Goal: Task Accomplishment & Management: Use online tool/utility

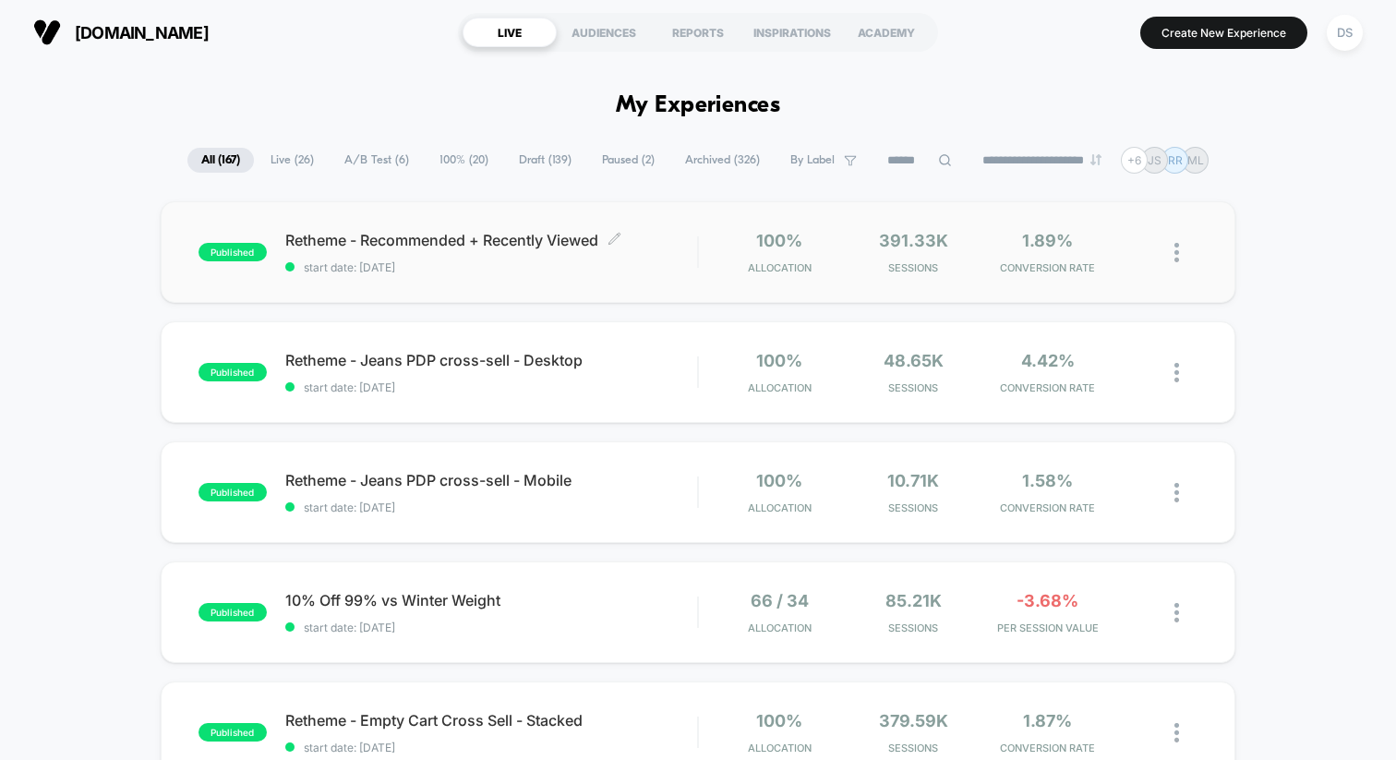
click at [438, 243] on span "Retheme - Recommended + Recently Viewed Click to edit experience details" at bounding box center [491, 240] width 412 height 18
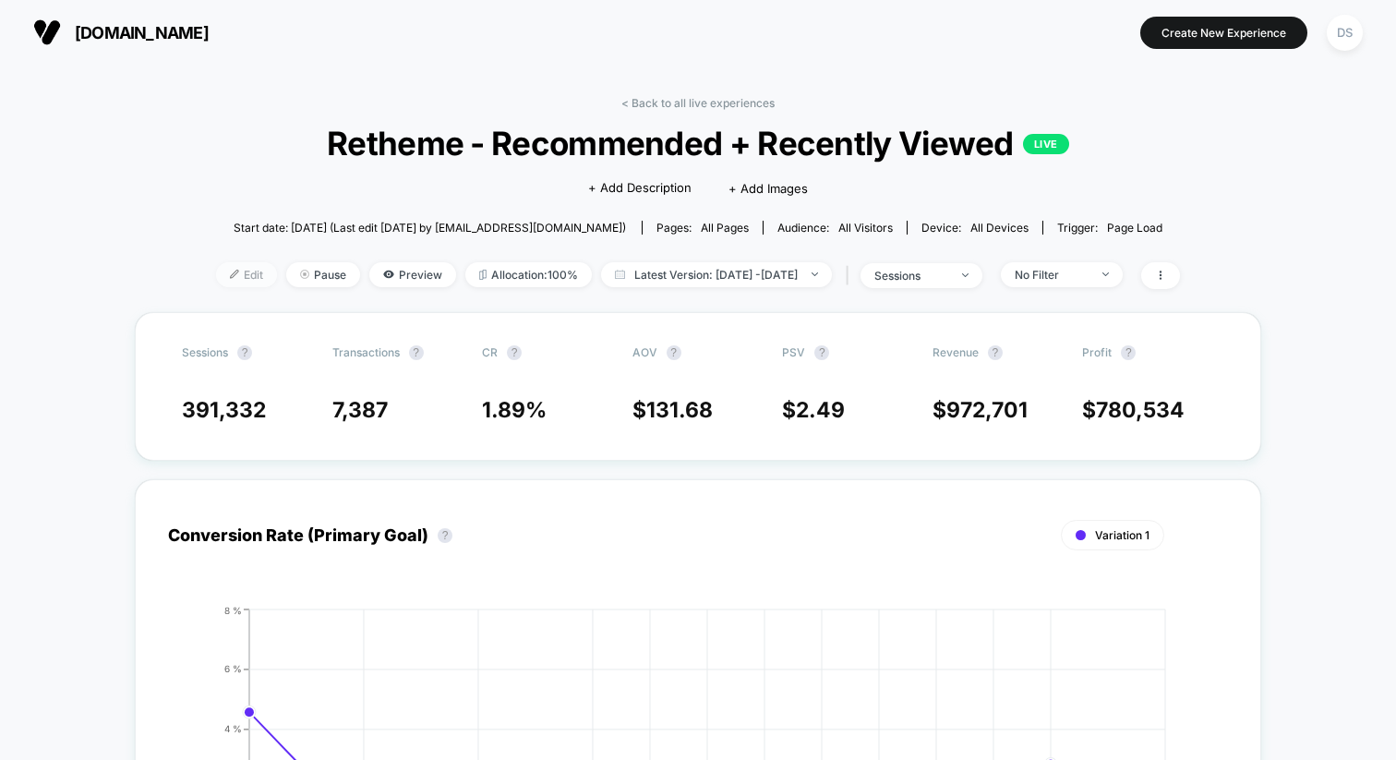
click at [216, 272] on span "Edit" at bounding box center [246, 274] width 61 height 25
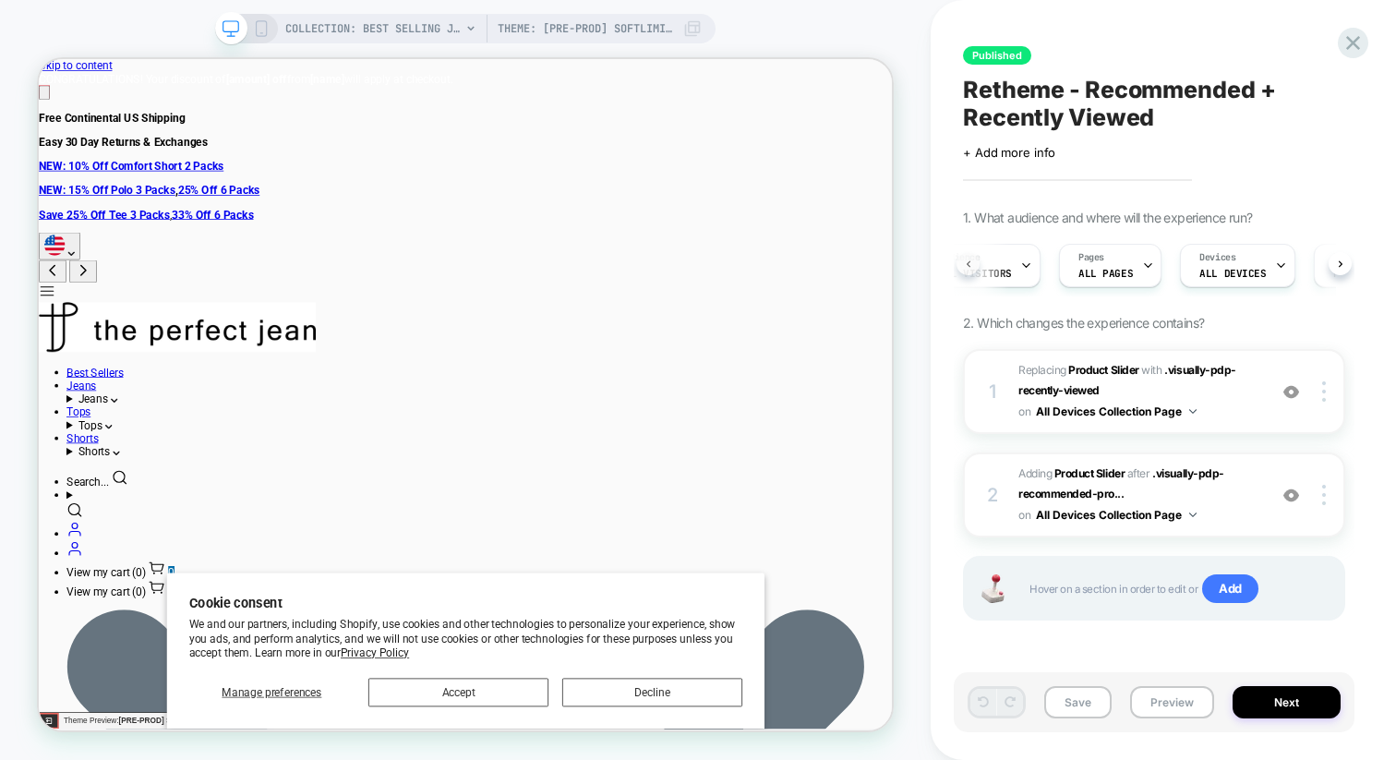
scroll to position [0, 6]
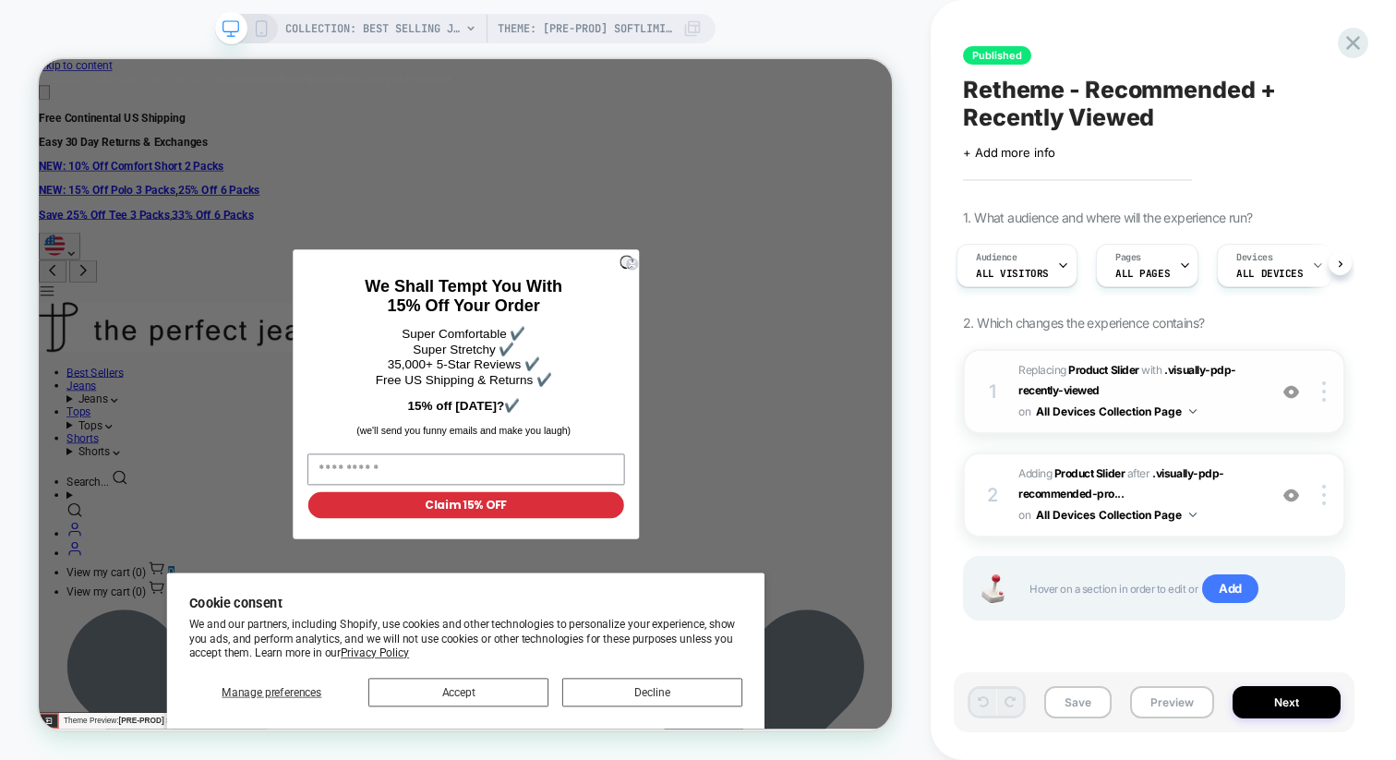
click at [1140, 413] on button "All Devices Collection Page" at bounding box center [1116, 411] width 161 height 23
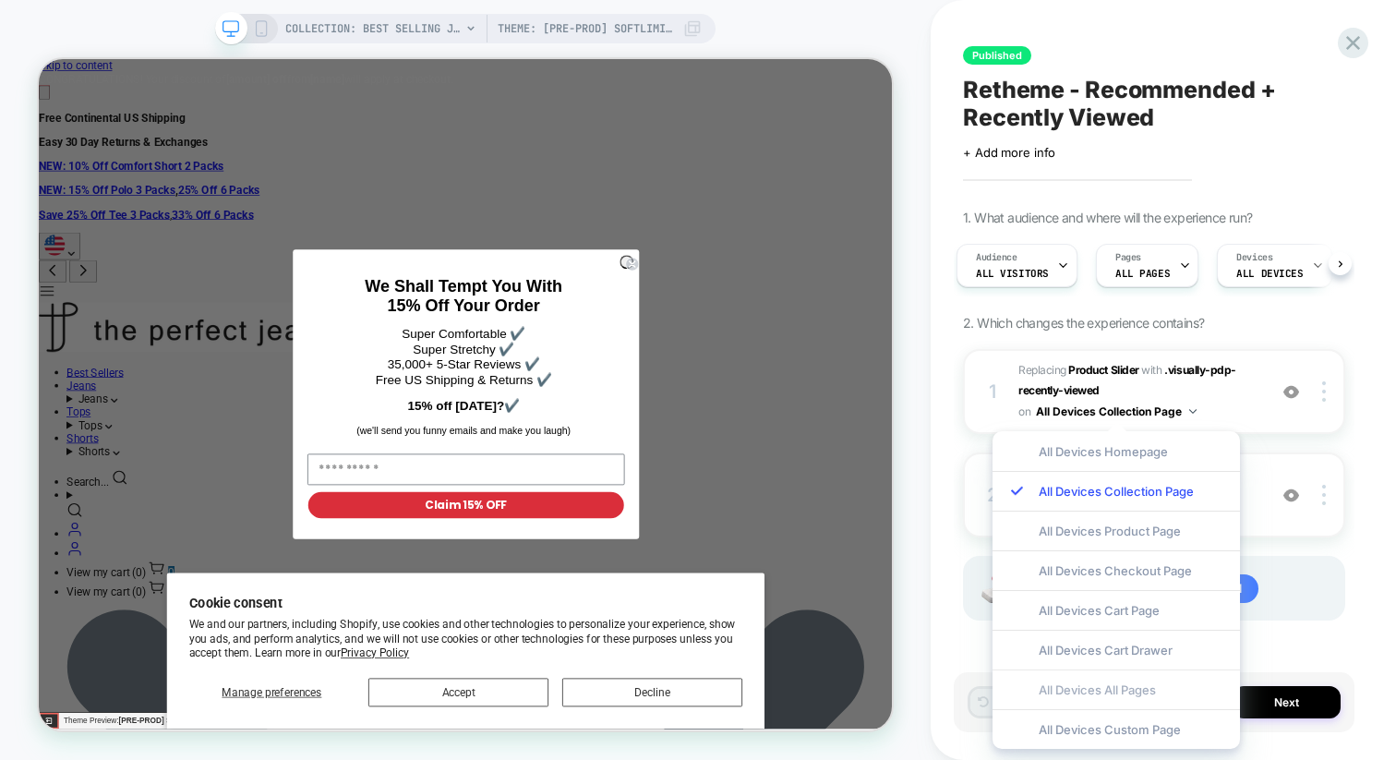
click at [1105, 694] on div "All Devices All Pages" at bounding box center [1117, 690] width 248 height 40
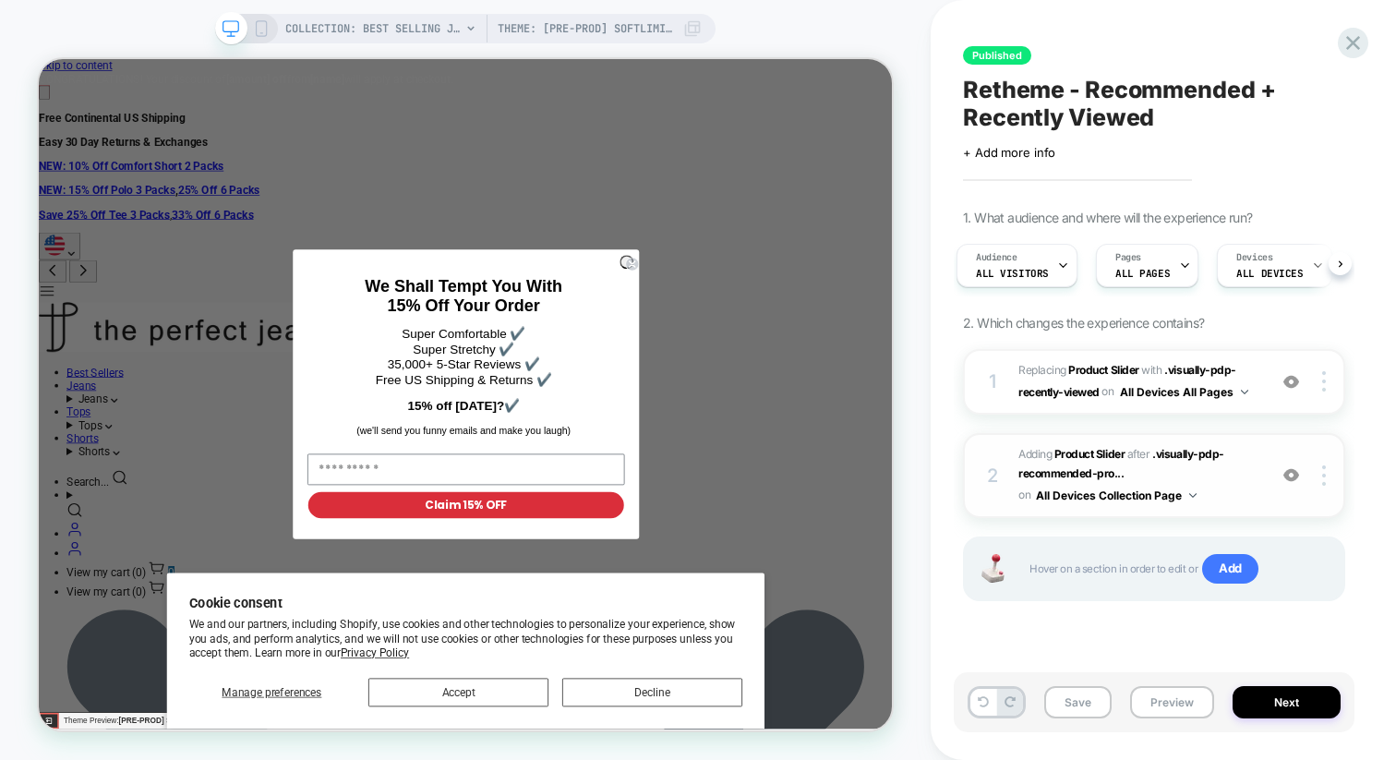
click at [1141, 497] on button "All Devices Collection Page" at bounding box center [1116, 495] width 161 height 23
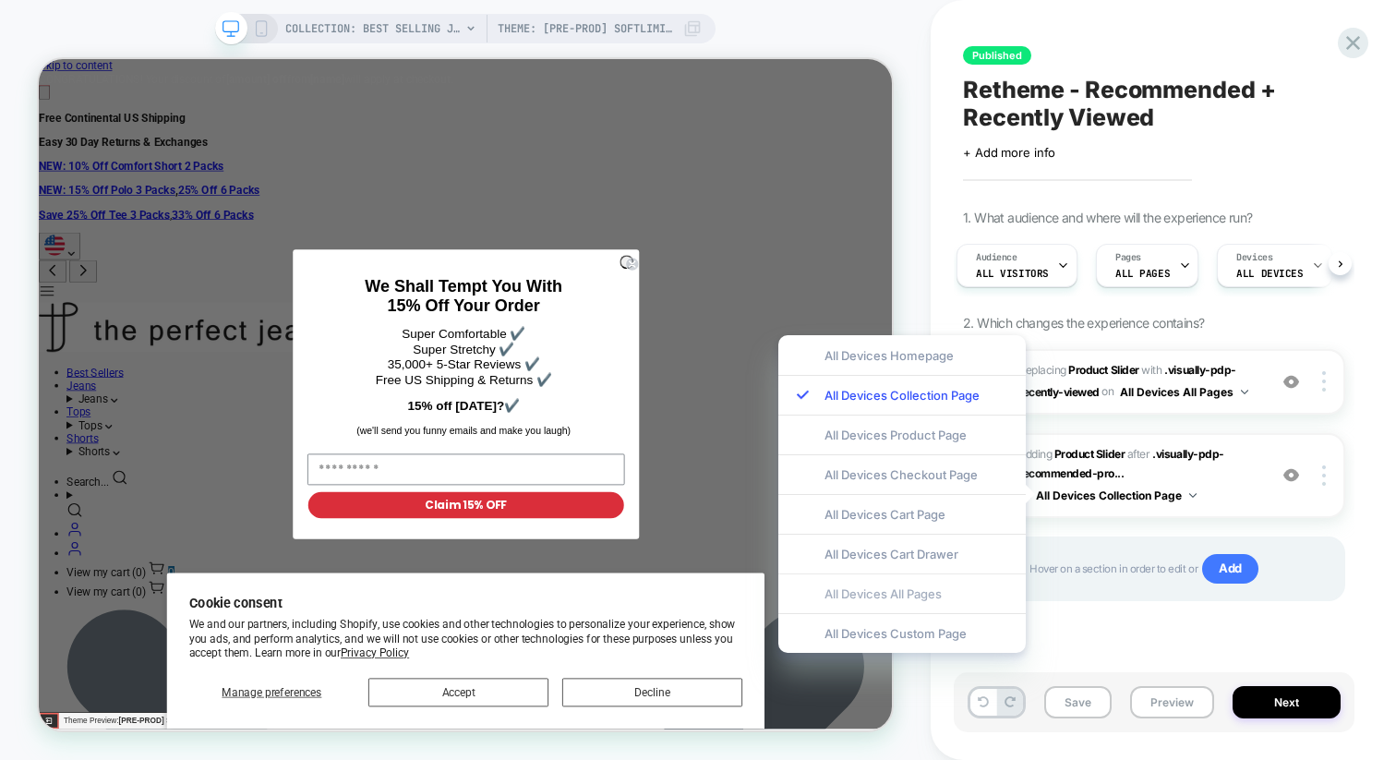
click at [918, 580] on div "All Devices All Pages" at bounding box center [903, 594] width 248 height 40
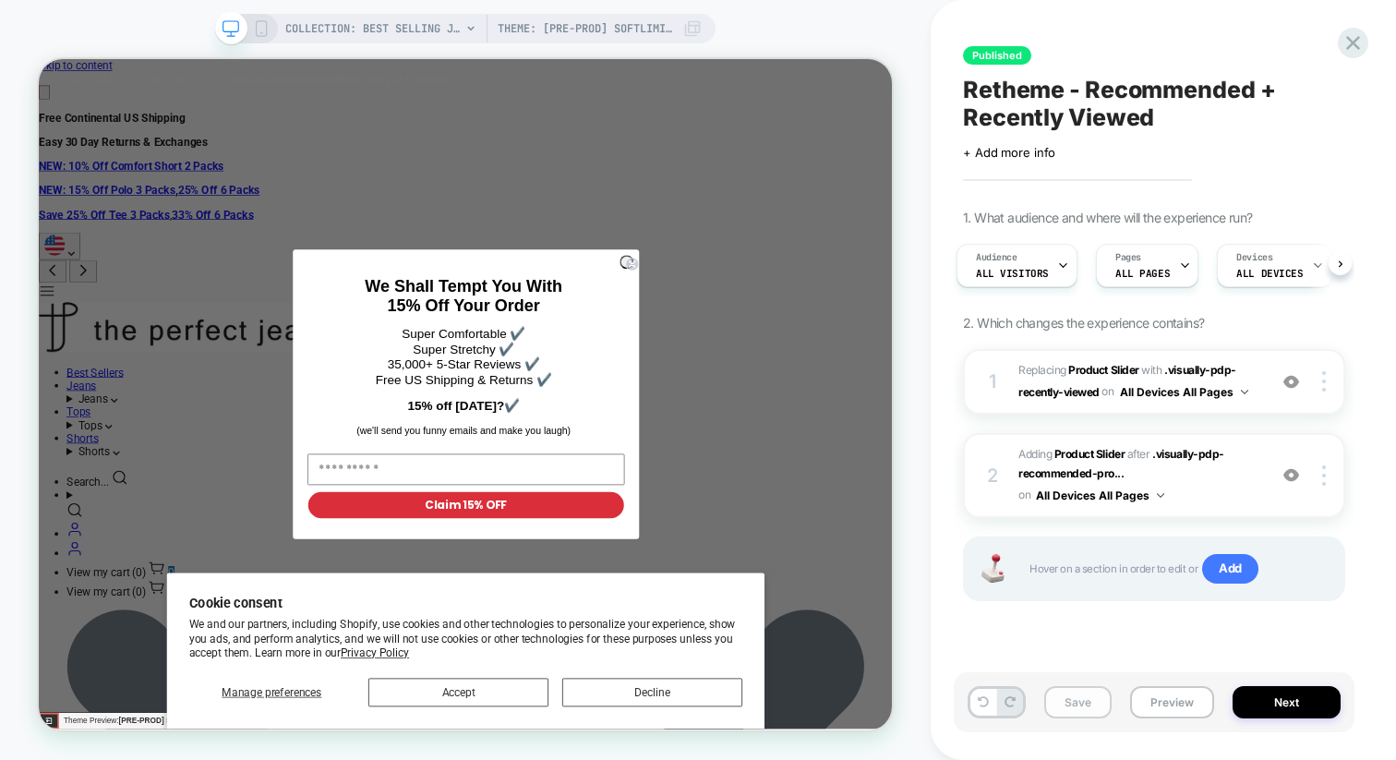
click at [1074, 701] on button "Save" at bounding box center [1078, 702] width 67 height 32
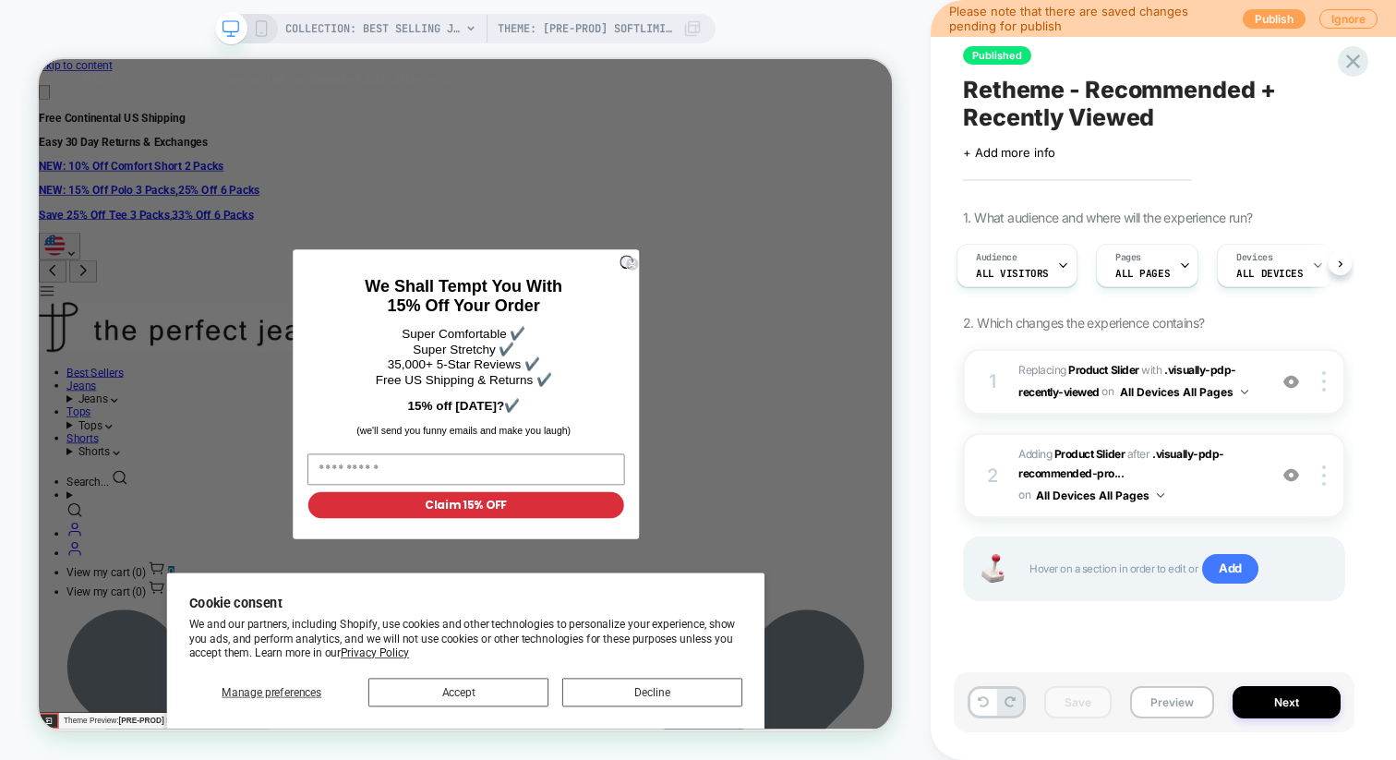
click at [1274, 9] on button "Publish" at bounding box center [1274, 18] width 63 height 19
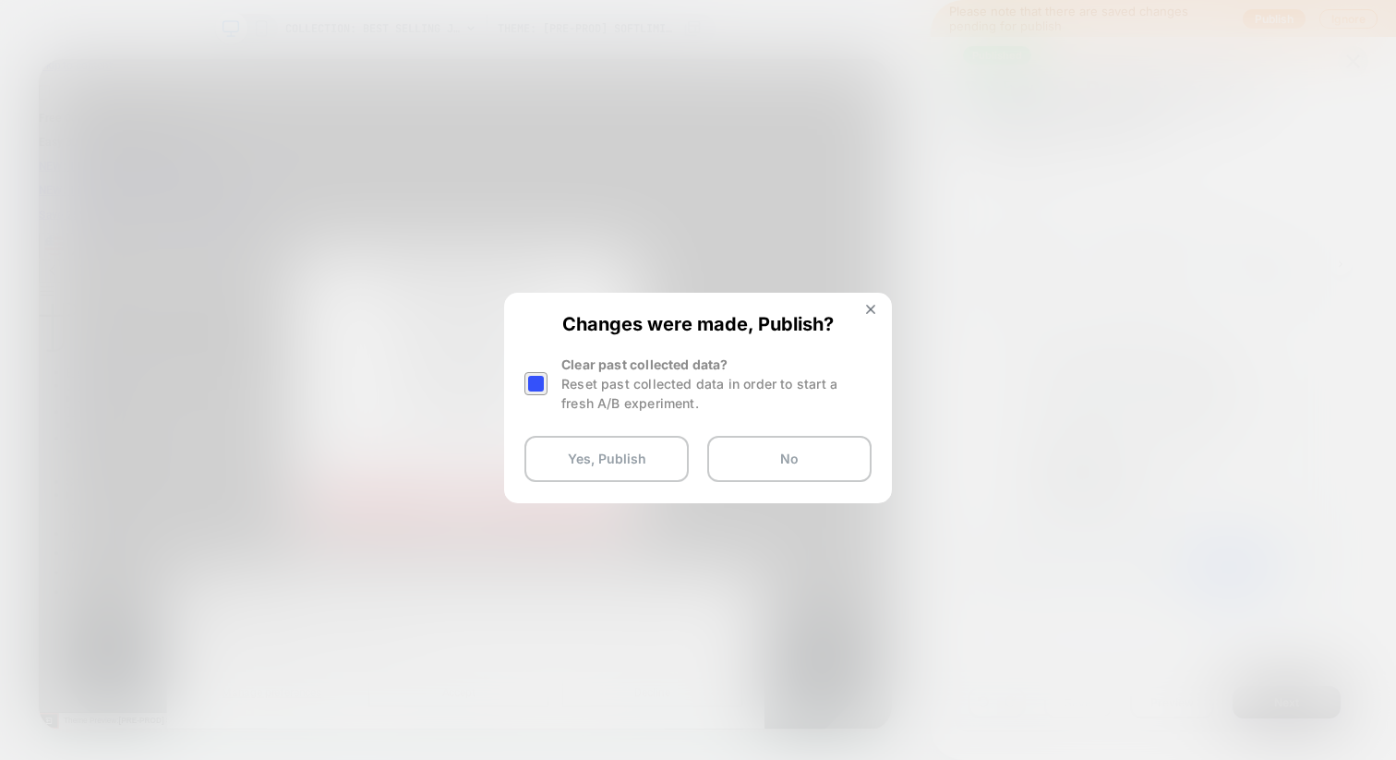
click at [541, 390] on div at bounding box center [536, 383] width 23 height 23
click at [589, 464] on button "Yes, Publish" at bounding box center [607, 459] width 164 height 46
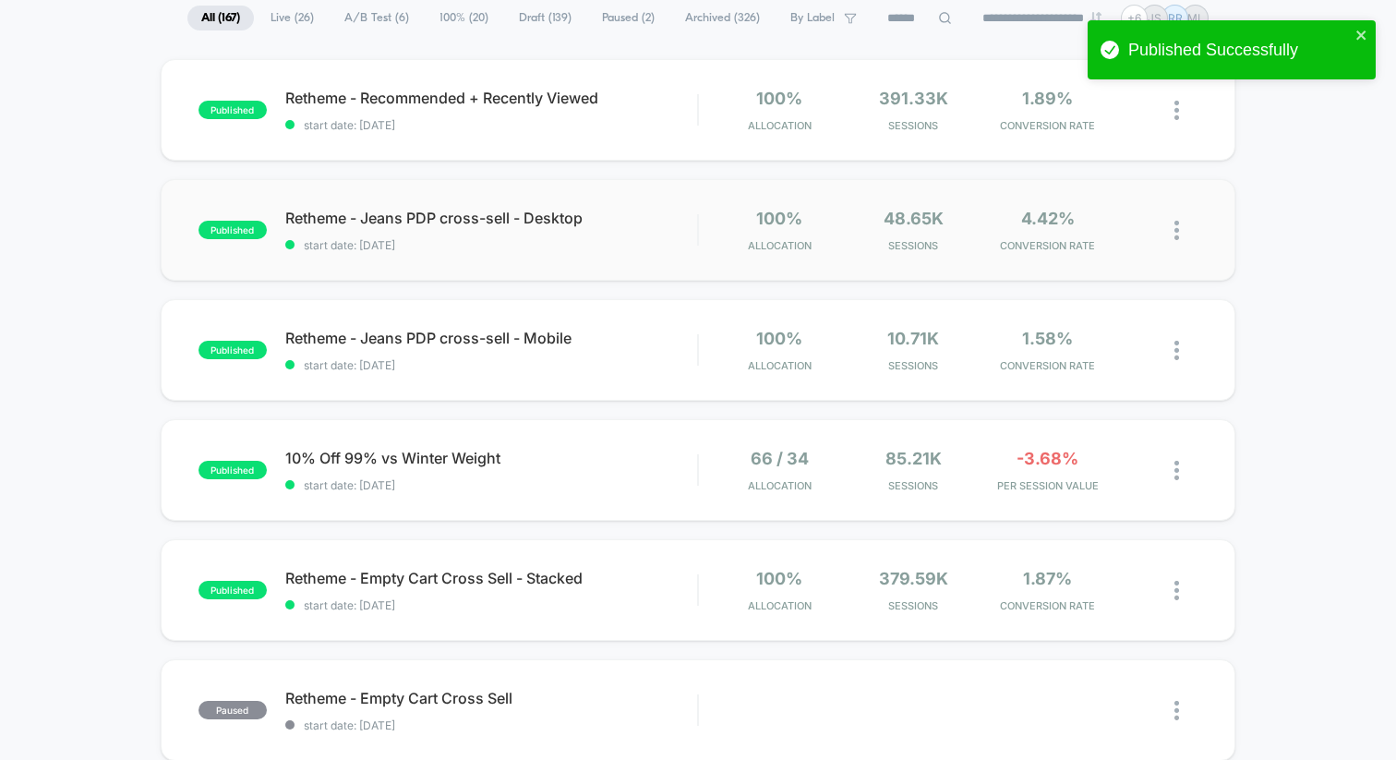
scroll to position [145, 0]
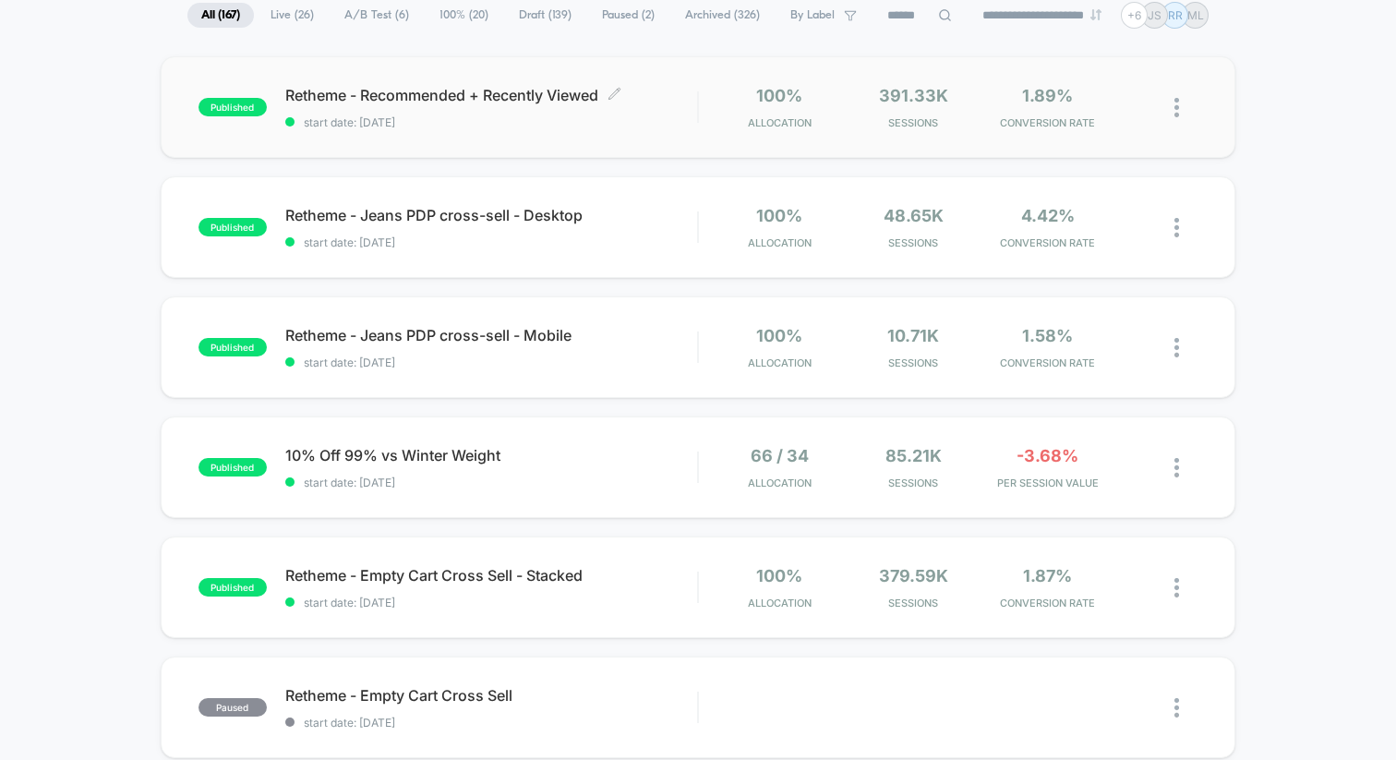
click at [529, 91] on span "Retheme - Recommended + Recently Viewed Click to edit experience details" at bounding box center [491, 95] width 412 height 18
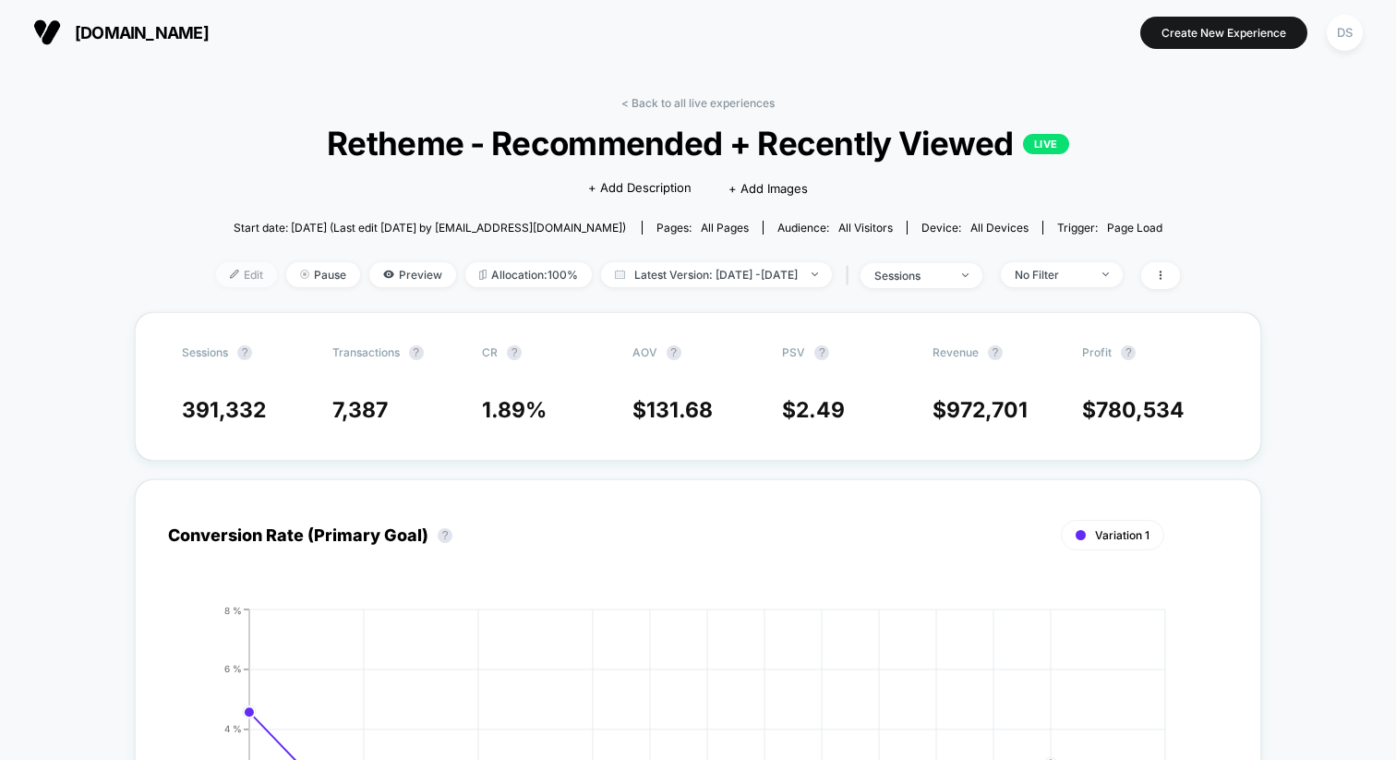
click at [216, 270] on span "Edit" at bounding box center [246, 274] width 61 height 25
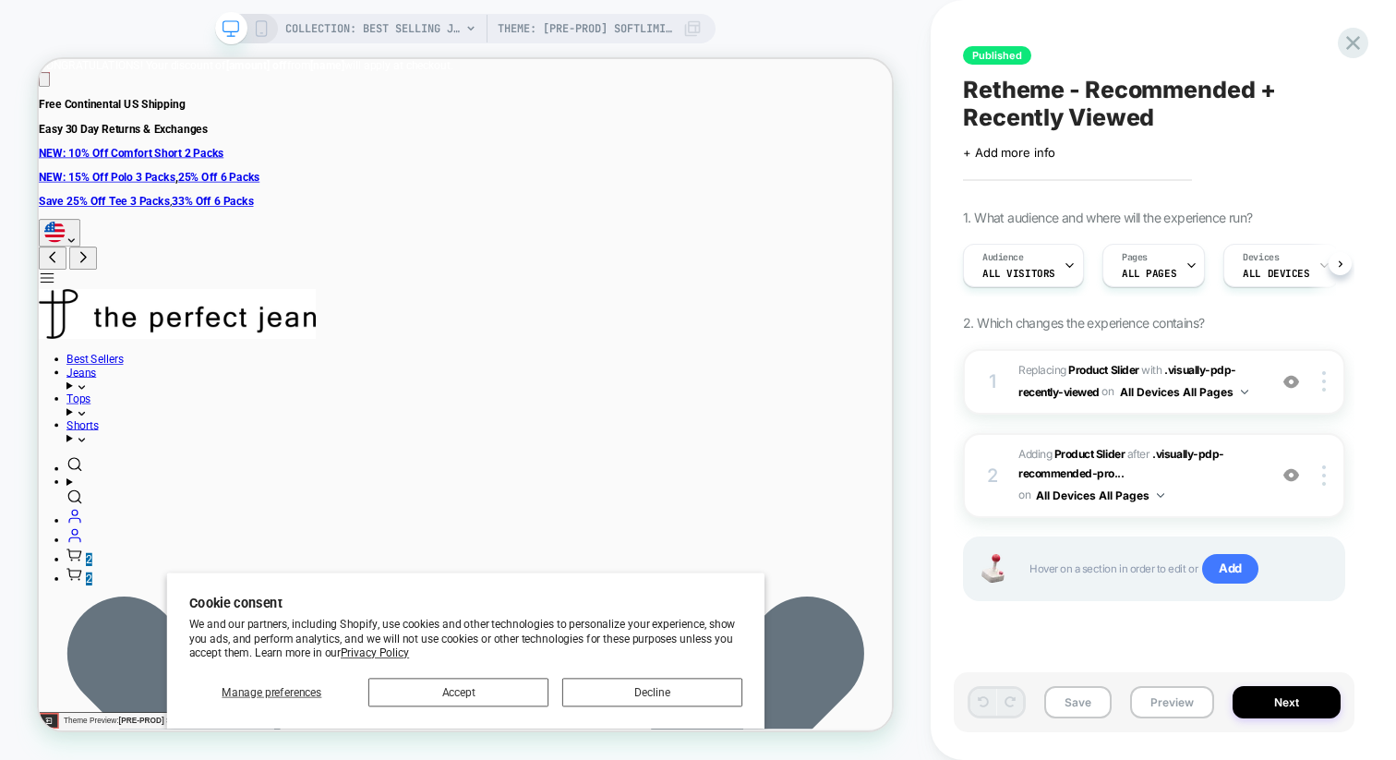
scroll to position [0, 1]
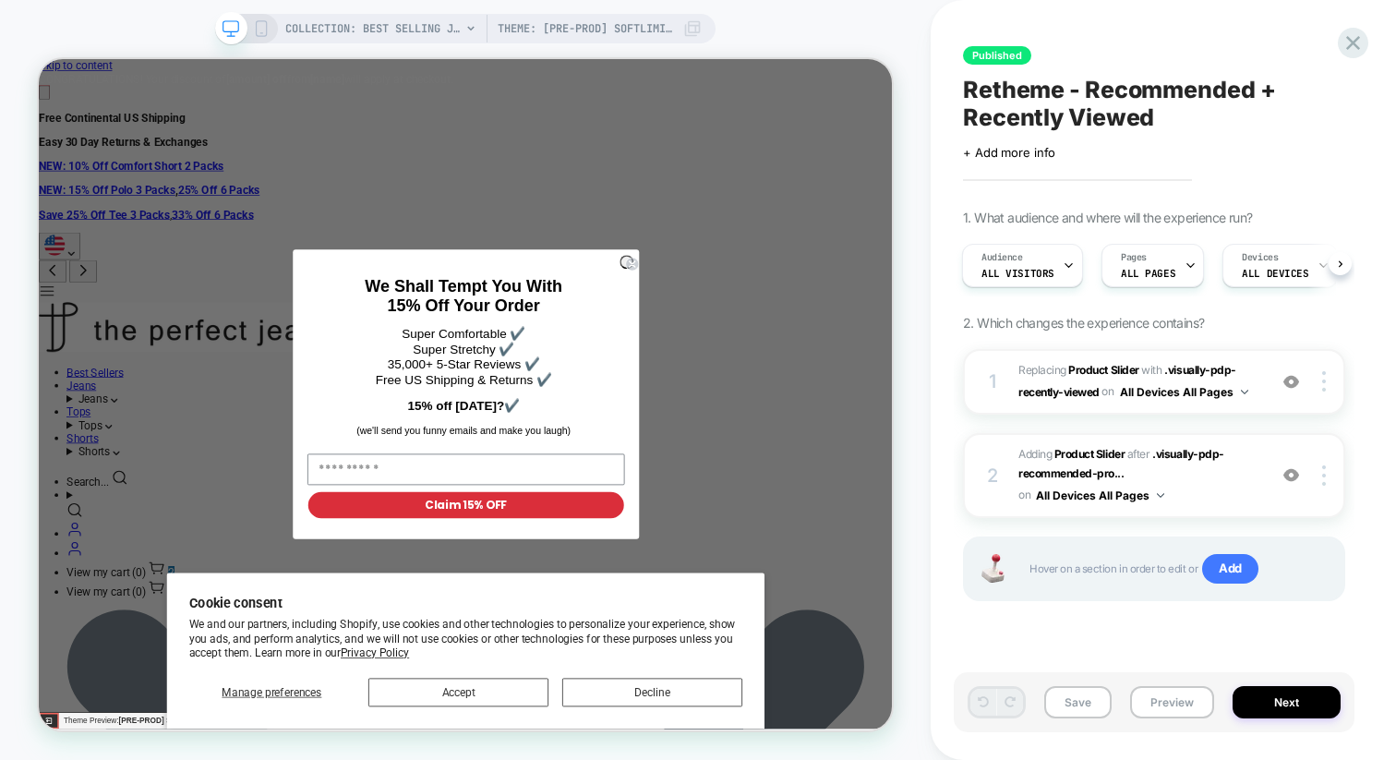
type input "*"
